Goal: Task Accomplishment & Management: Manage account settings

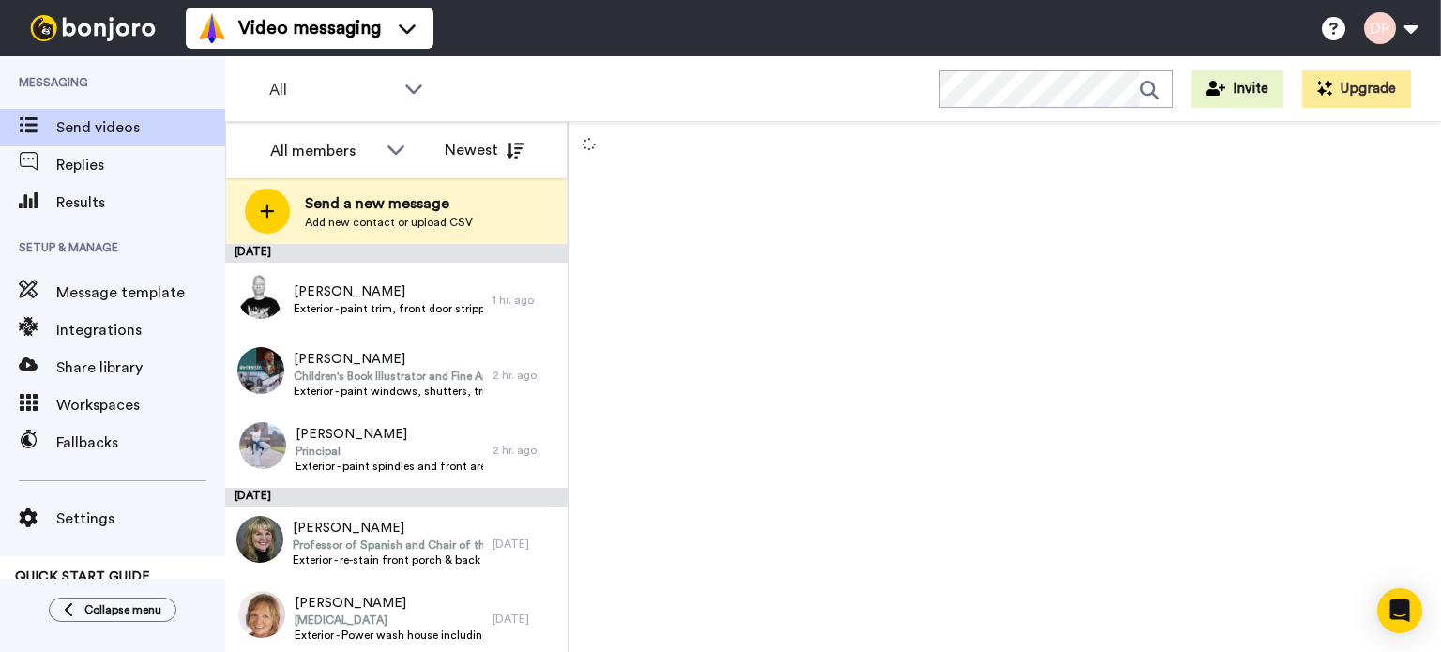
click at [379, 219] on span "Add new contact or upload CSV" at bounding box center [389, 222] width 168 height 15
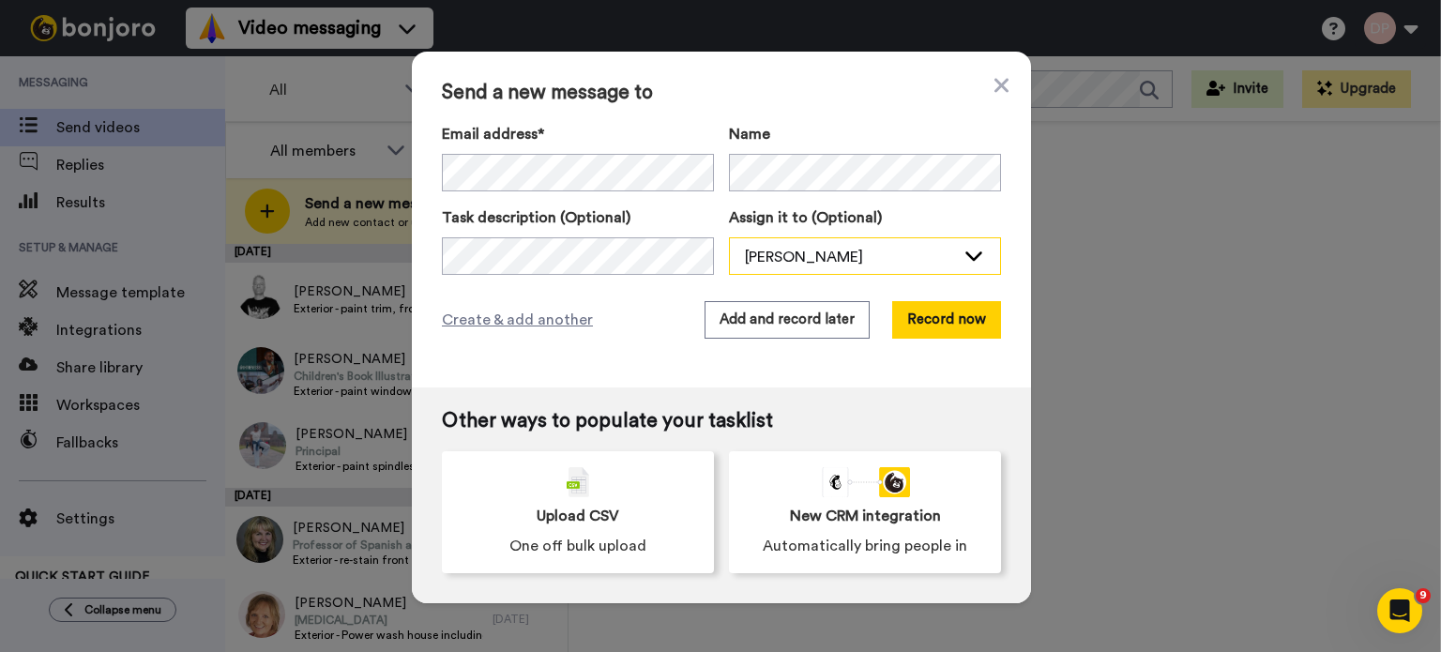
click at [769, 254] on div "[PERSON_NAME]" at bounding box center [850, 257] width 210 height 23
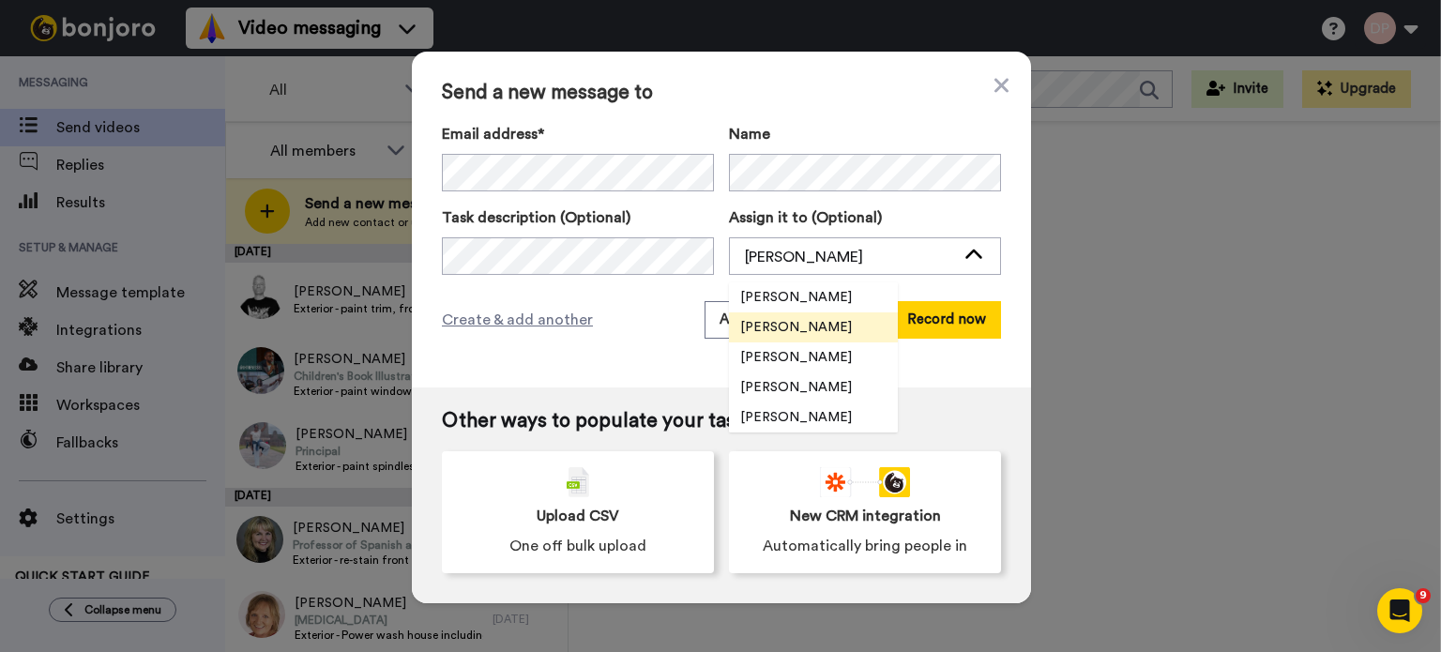
click at [773, 334] on span "[PERSON_NAME]" at bounding box center [796, 327] width 134 height 19
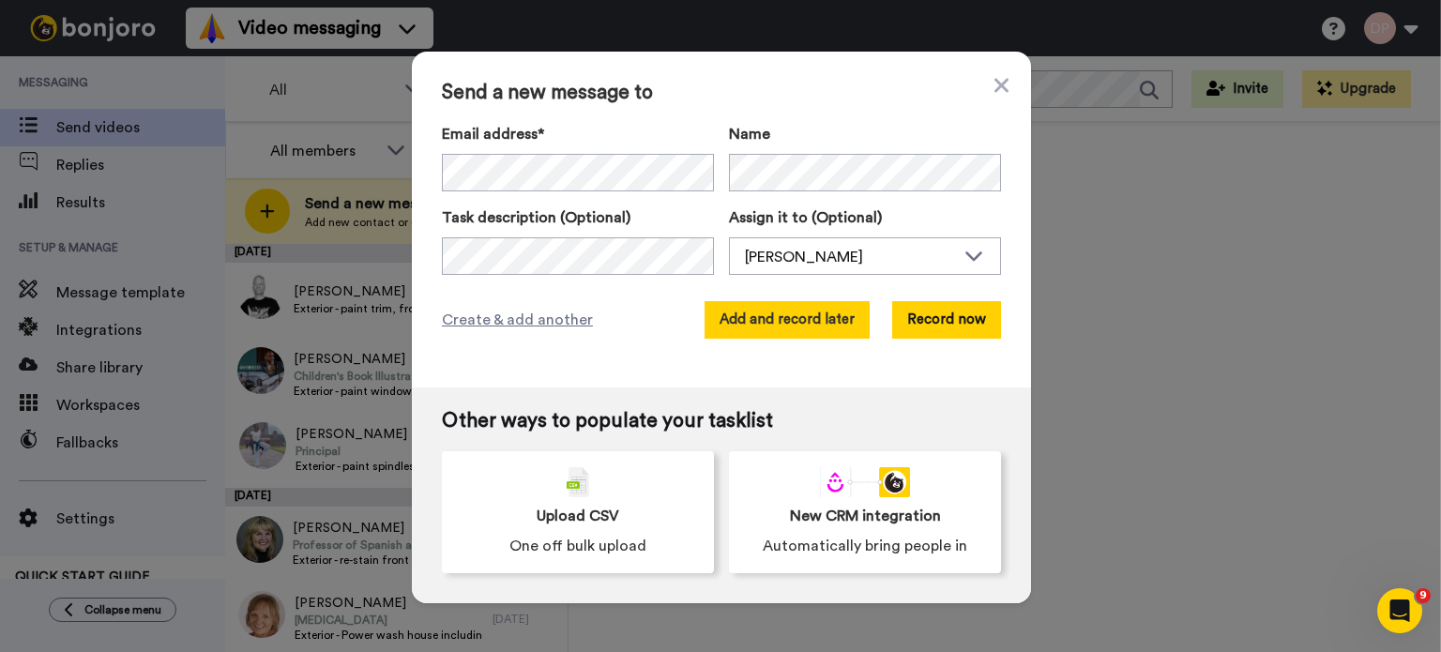
click at [805, 318] on button "Add and record later" at bounding box center [786, 320] width 165 height 38
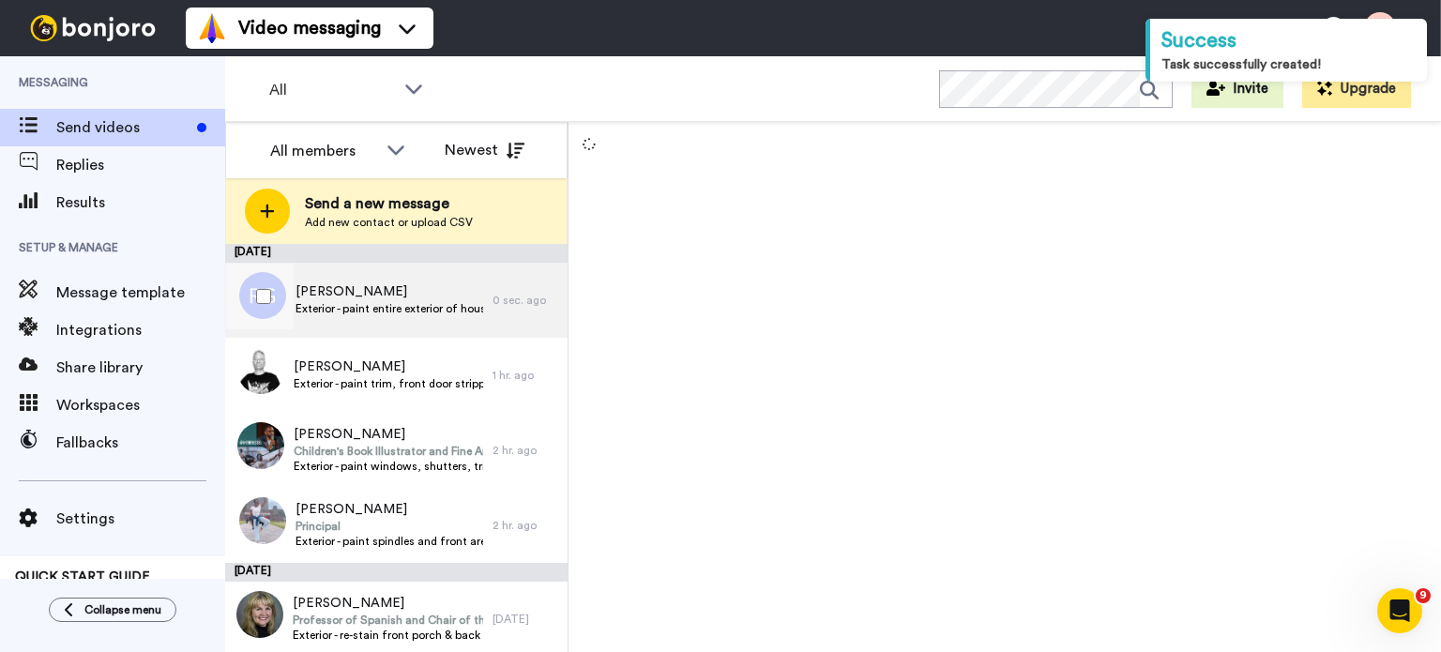
click at [409, 301] on span "Exterior - paint entire exterior of house" at bounding box center [389, 308] width 188 height 15
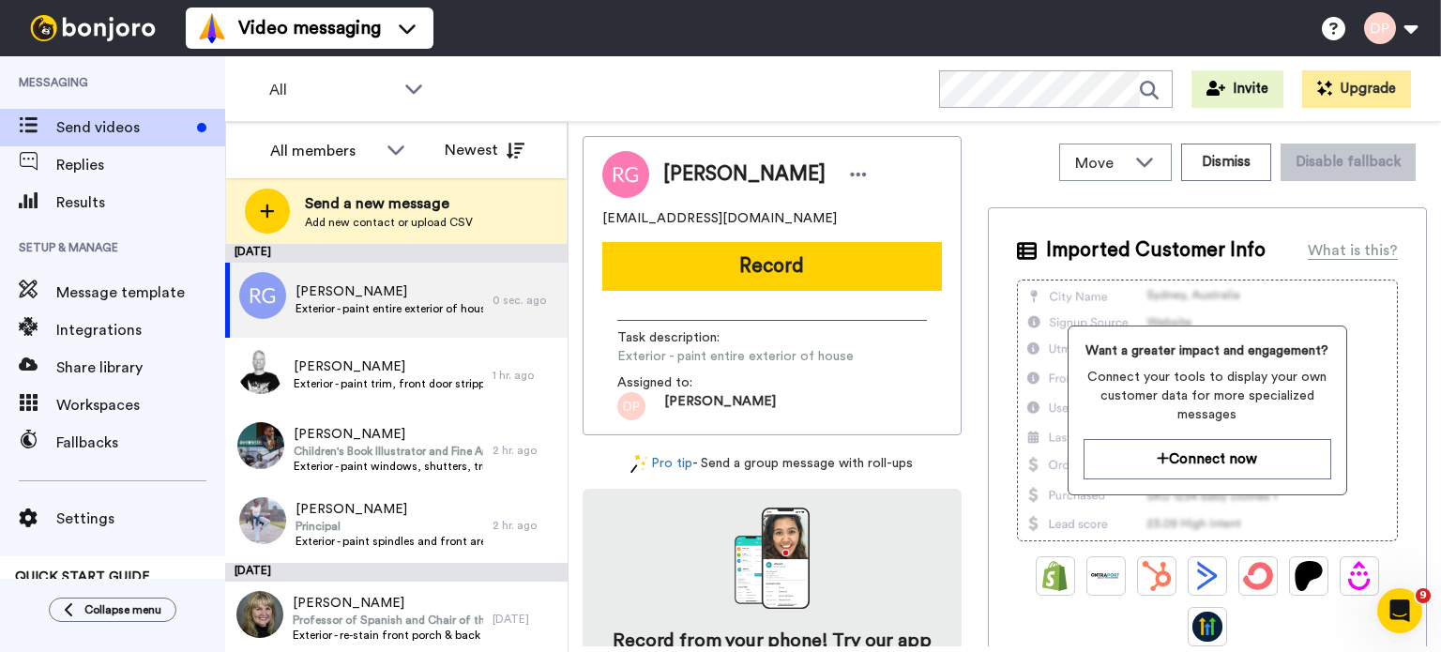
click at [638, 405] on img at bounding box center [631, 406] width 28 height 28
click at [400, 295] on span "[PERSON_NAME]" at bounding box center [389, 291] width 188 height 19
click at [850, 183] on icon at bounding box center [858, 174] width 17 height 19
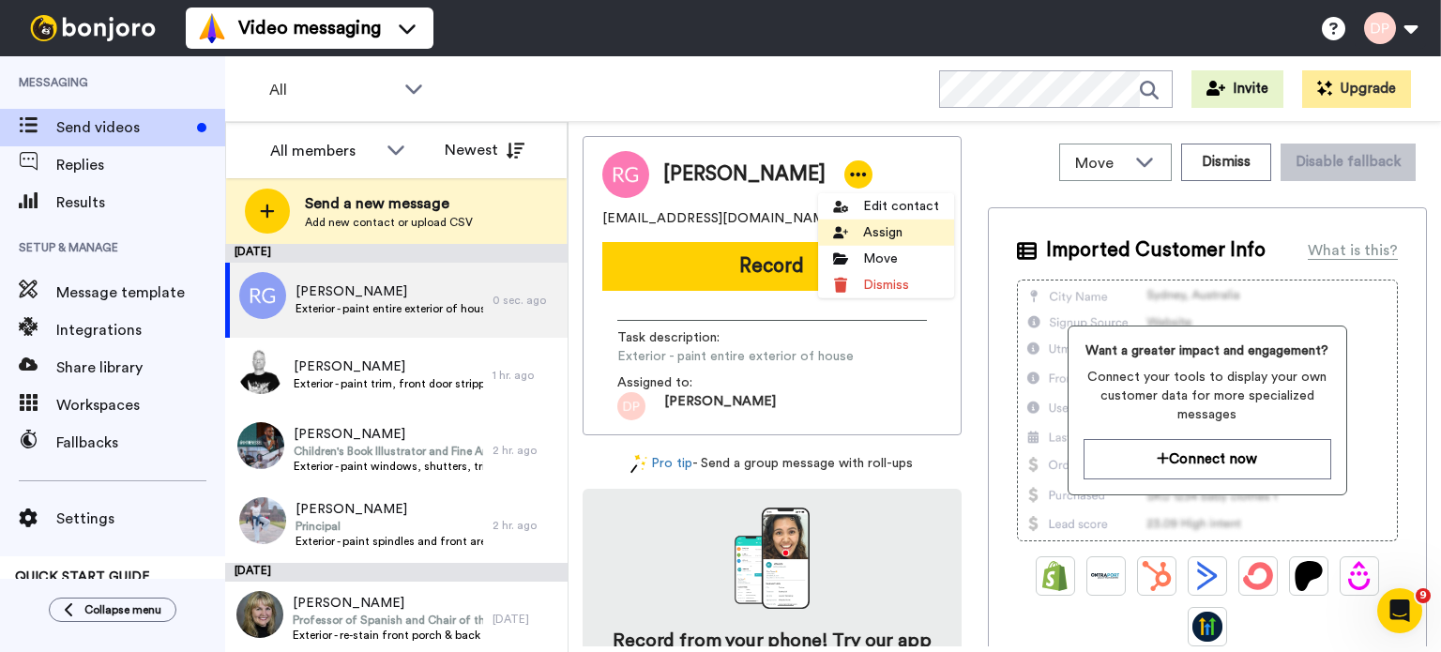
click at [859, 235] on li "Assign" at bounding box center [886, 233] width 136 height 26
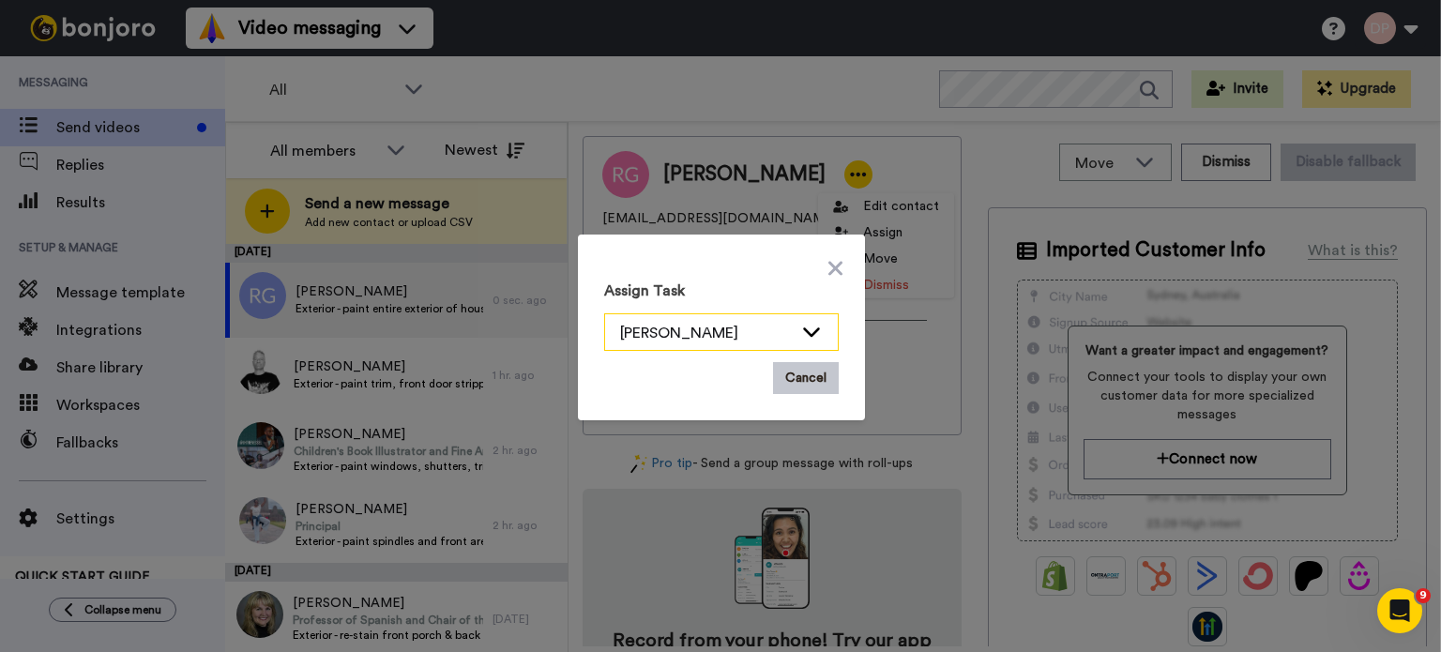
click at [805, 329] on icon at bounding box center [811, 331] width 23 height 19
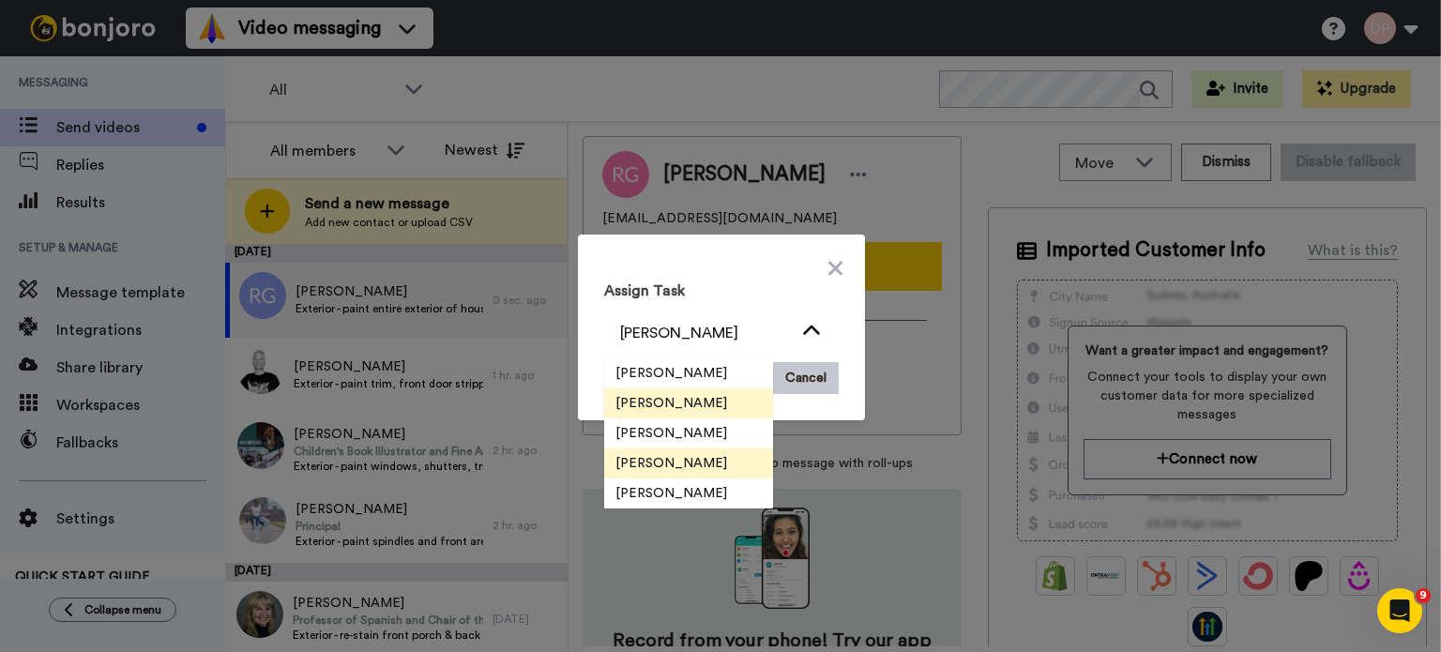
click at [684, 464] on span "[PERSON_NAME]" at bounding box center [671, 463] width 134 height 19
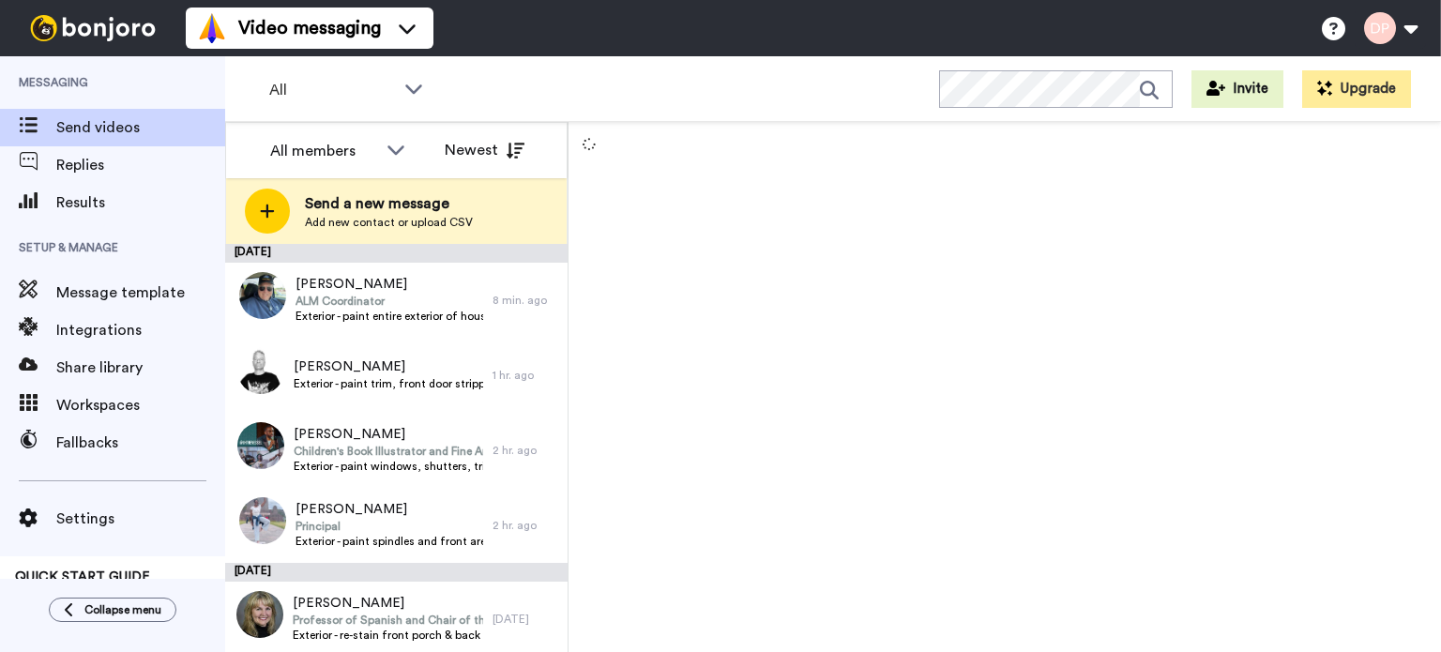
click at [373, 215] on span "Add new contact or upload CSV" at bounding box center [389, 222] width 168 height 15
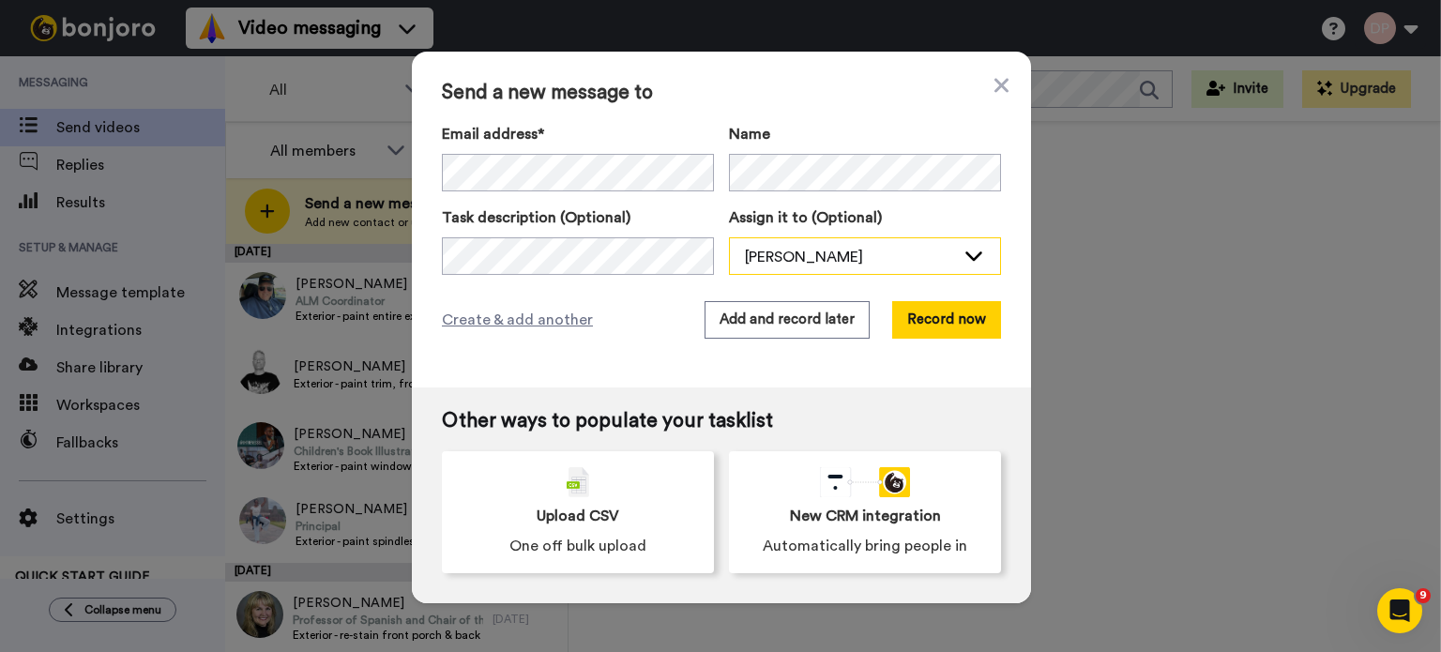
click at [809, 258] on div "[PERSON_NAME]" at bounding box center [850, 257] width 210 height 23
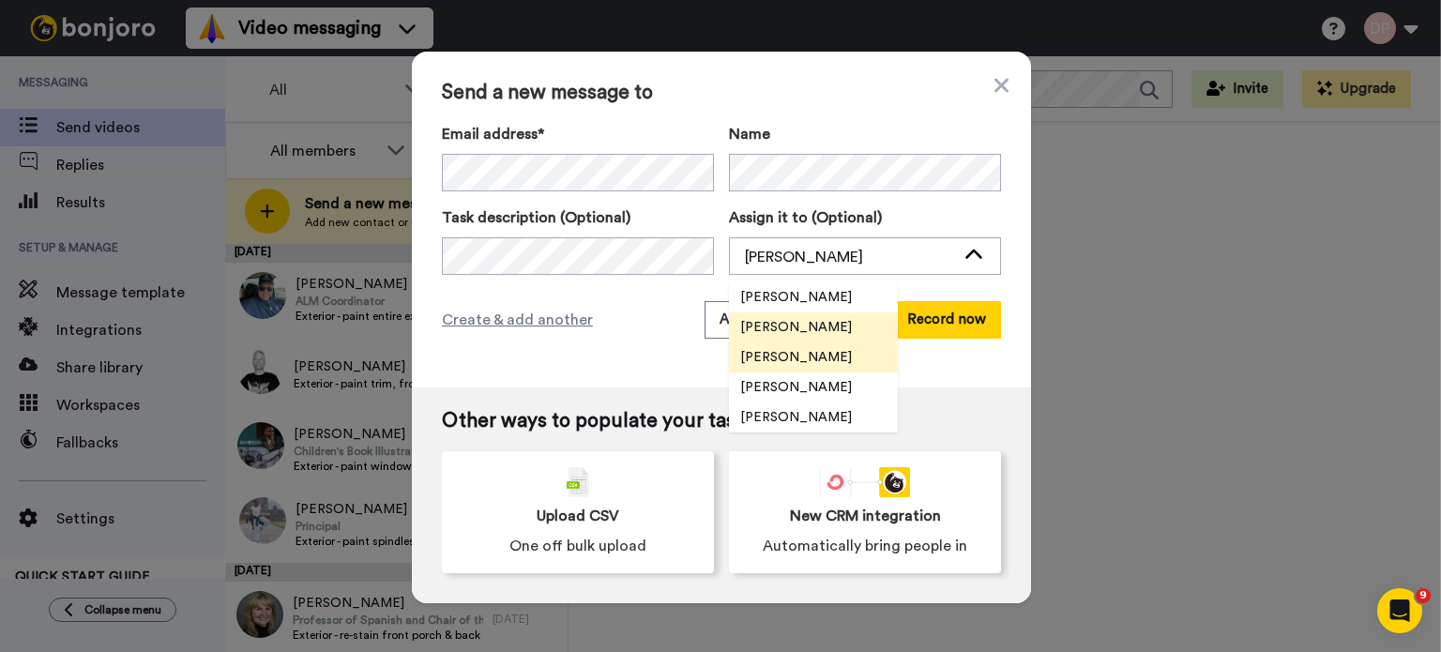
click at [797, 351] on span "[PERSON_NAME]" at bounding box center [796, 357] width 134 height 19
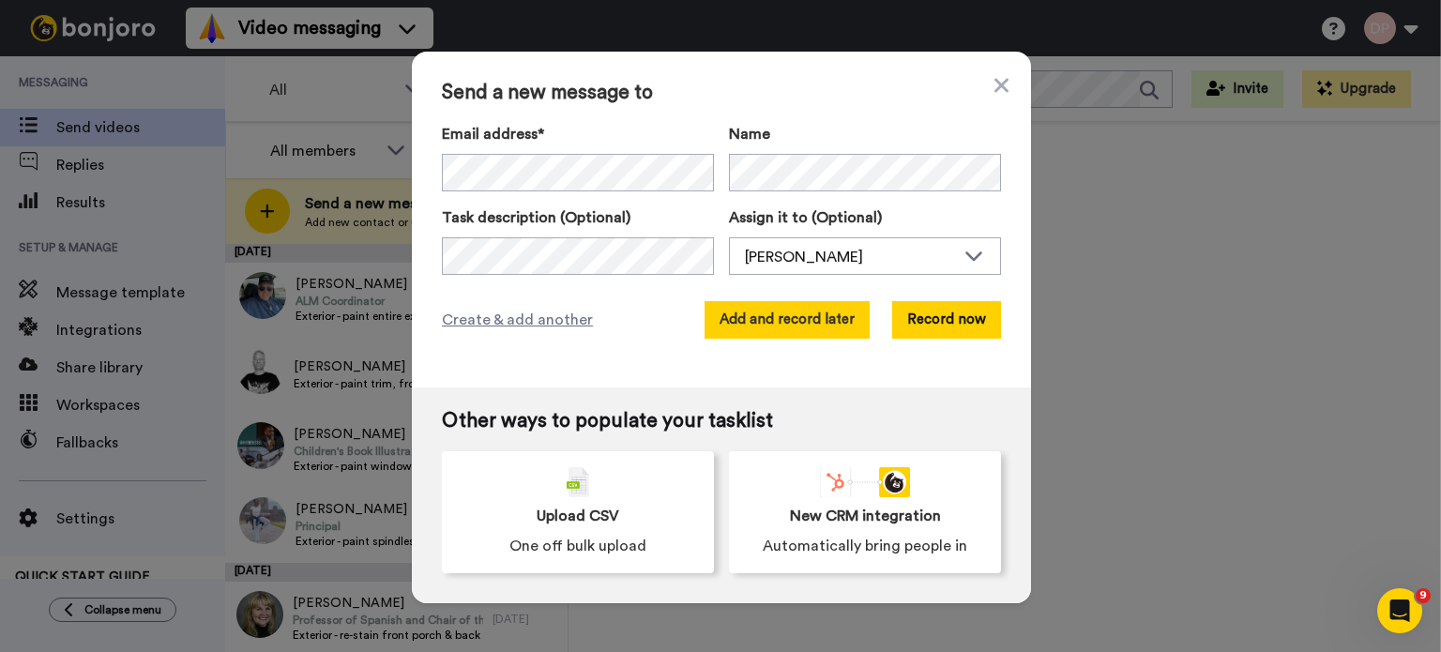
click at [776, 325] on button "Add and record later" at bounding box center [786, 320] width 165 height 38
